Goal: Transaction & Acquisition: Purchase product/service

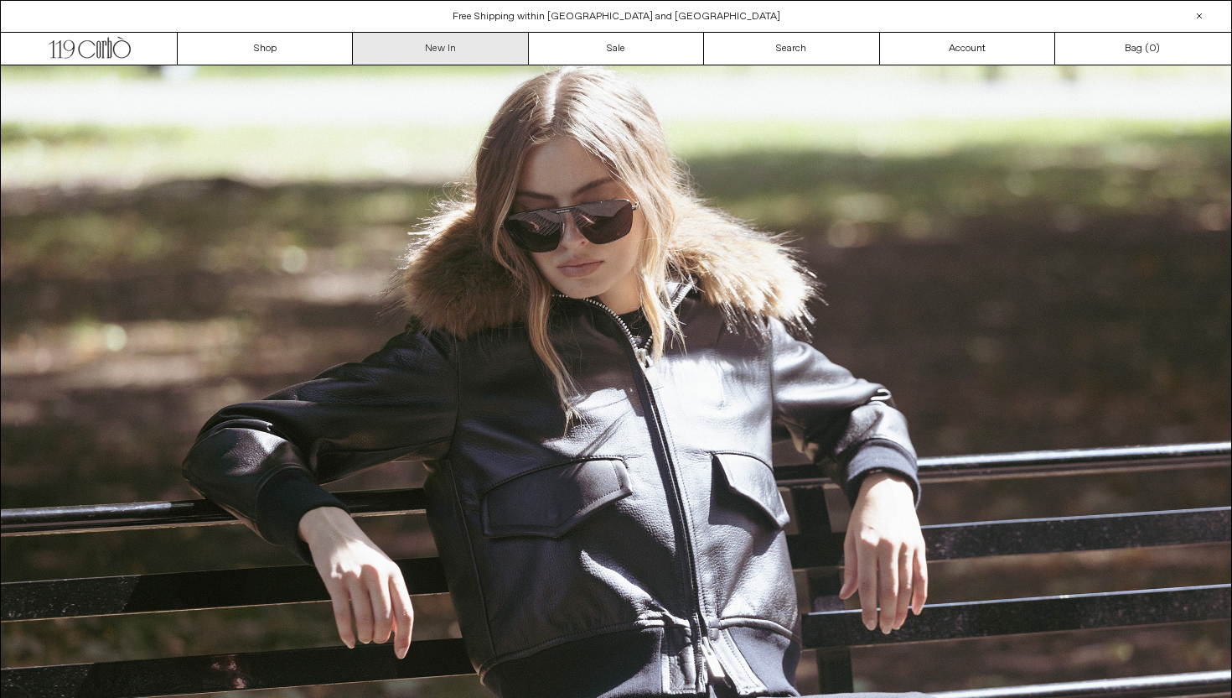
click at [417, 55] on link "New In" at bounding box center [440, 49] width 175 height 32
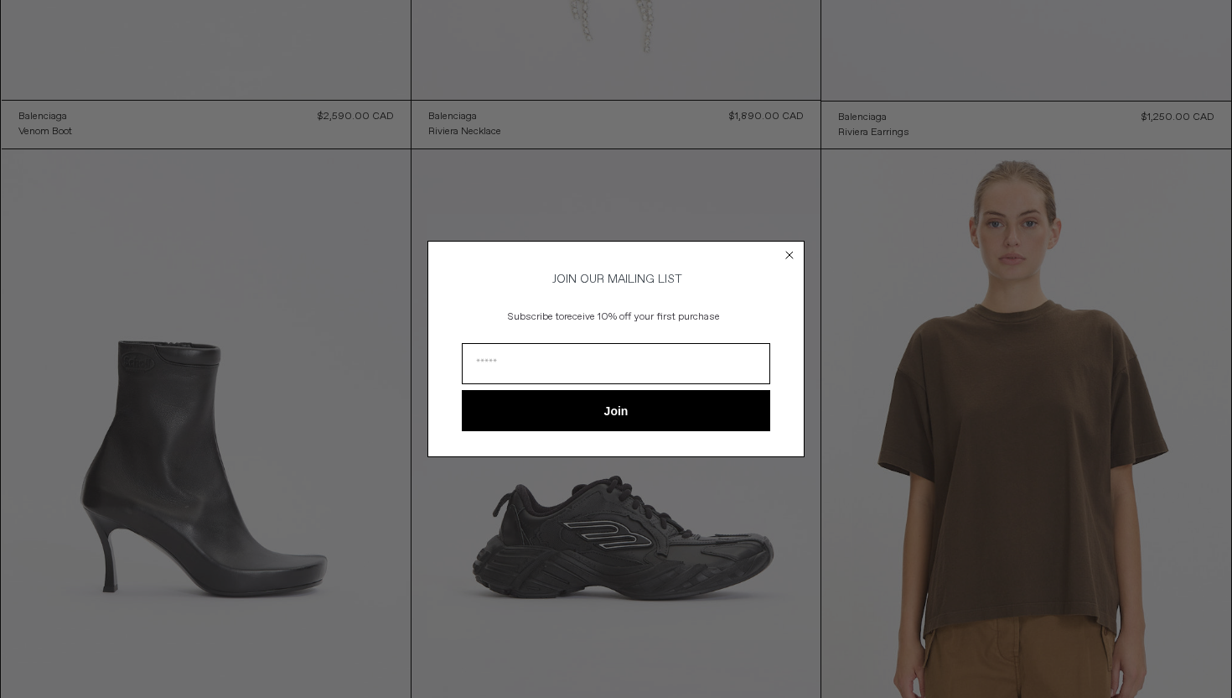
click at [788, 251] on circle "Close dialog" at bounding box center [790, 254] width 16 height 16
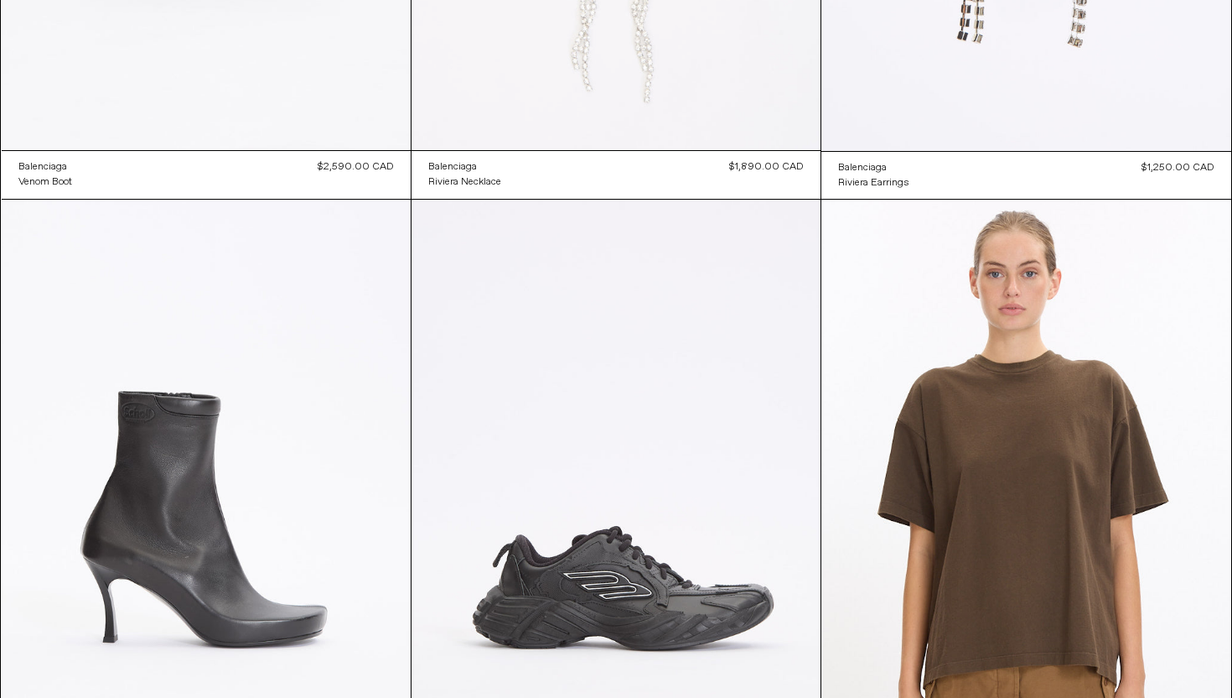
scroll to position [337, 0]
